Goal: Information Seeking & Learning: Learn about a topic

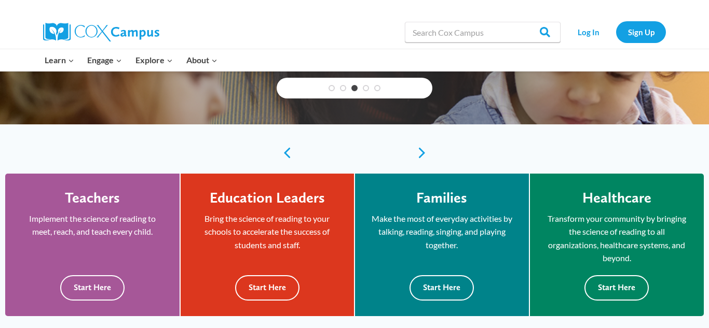
scroll to position [204, 0]
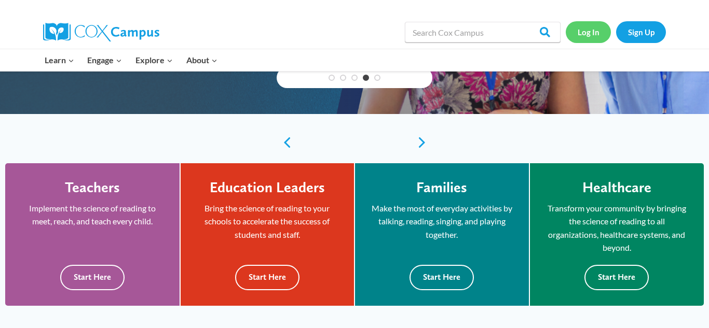
click at [589, 30] on link "Log In" at bounding box center [588, 31] width 45 height 21
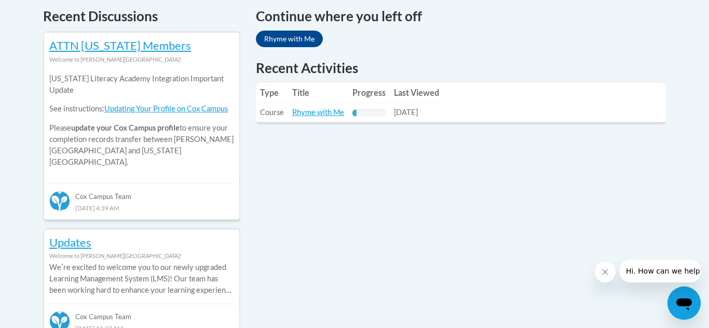
scroll to position [449, 0]
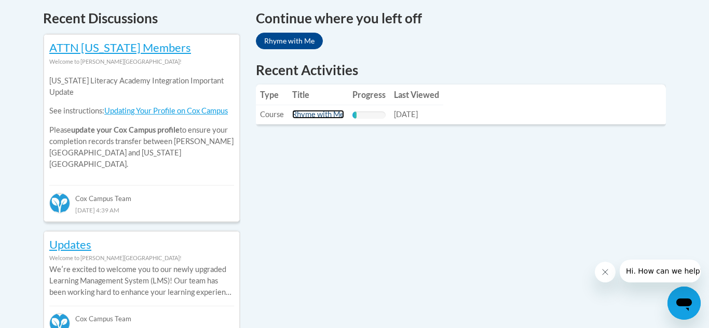
click at [292, 118] on link "Rhyme with Me" at bounding box center [318, 114] width 52 height 9
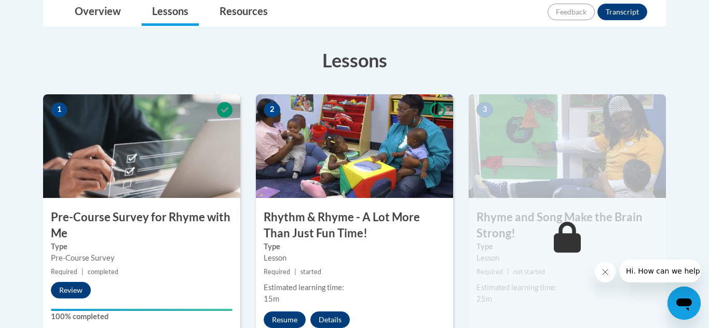
scroll to position [262, 0]
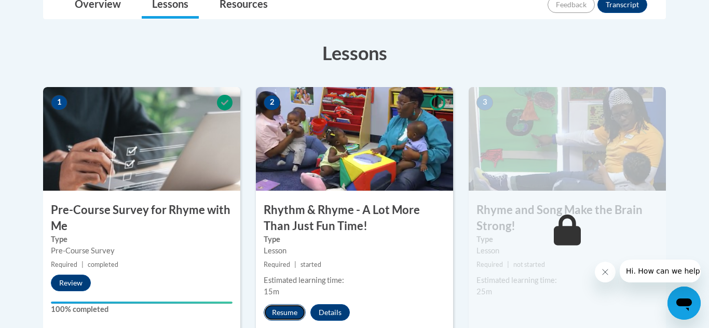
click at [283, 314] on button "Resume" at bounding box center [285, 313] width 42 height 17
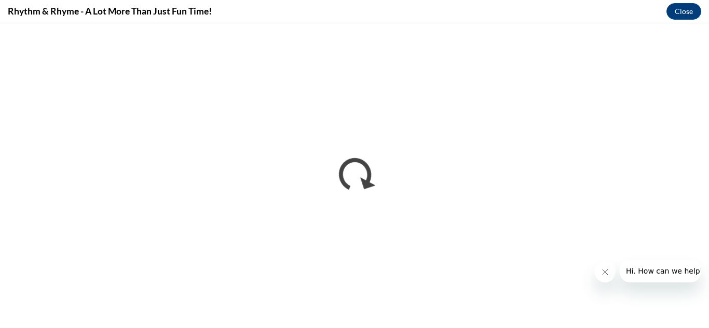
scroll to position [0, 0]
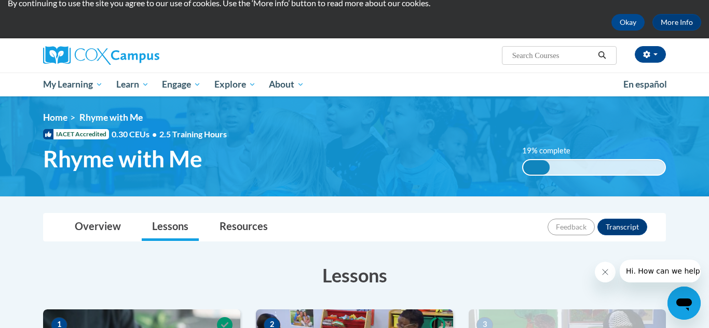
scroll to position [27, 0]
